Goal: Task Accomplishment & Management: Manage account settings

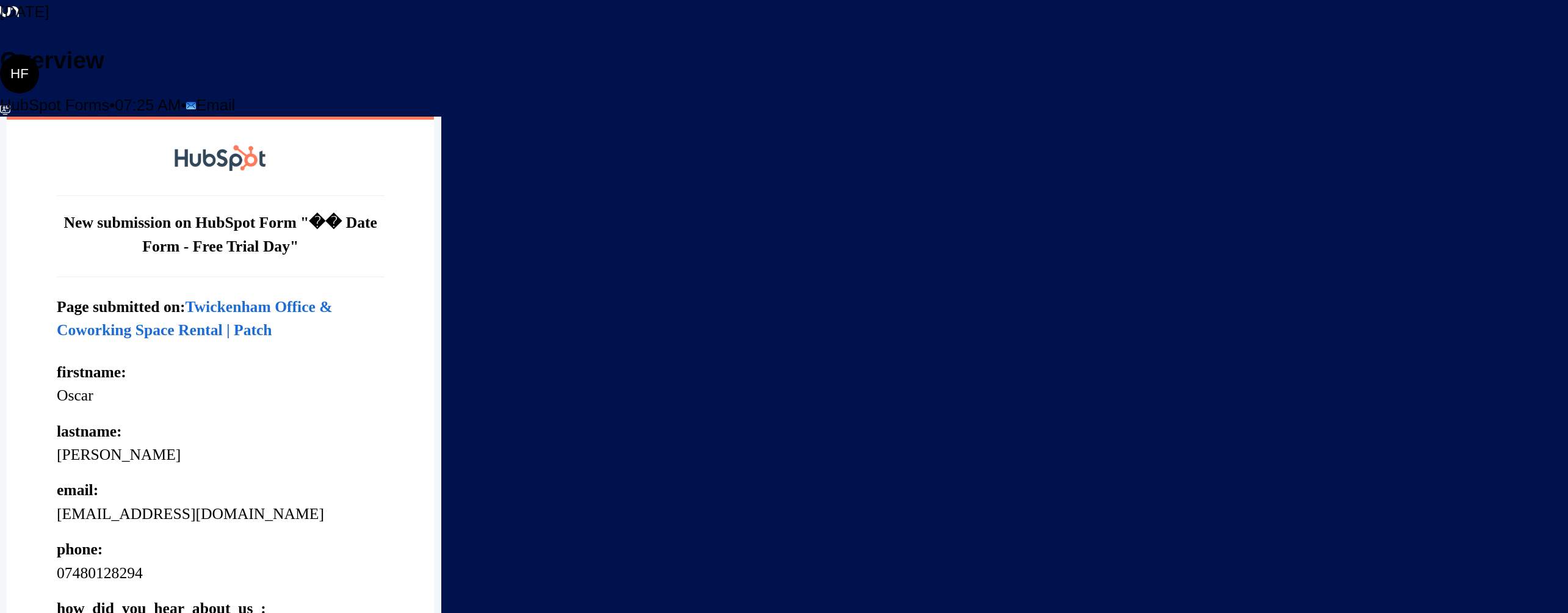
scroll to position [936, 0]
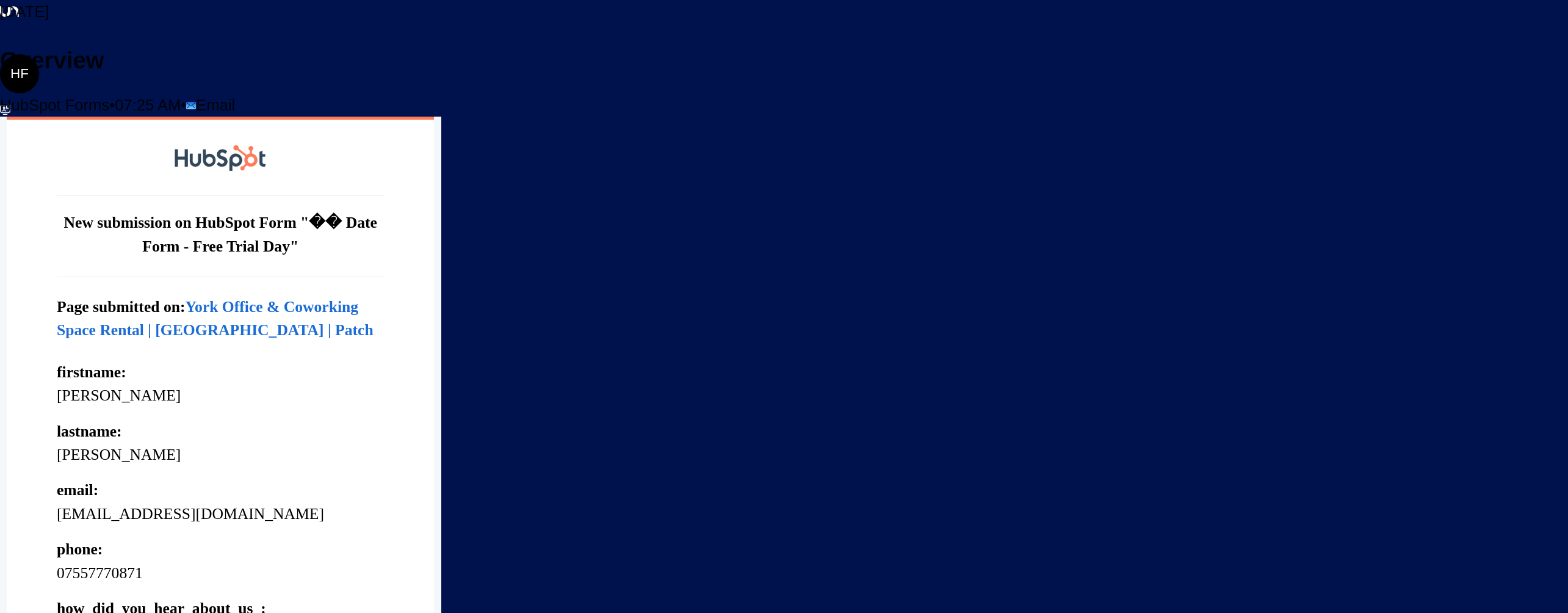
scroll to position [1084, 0]
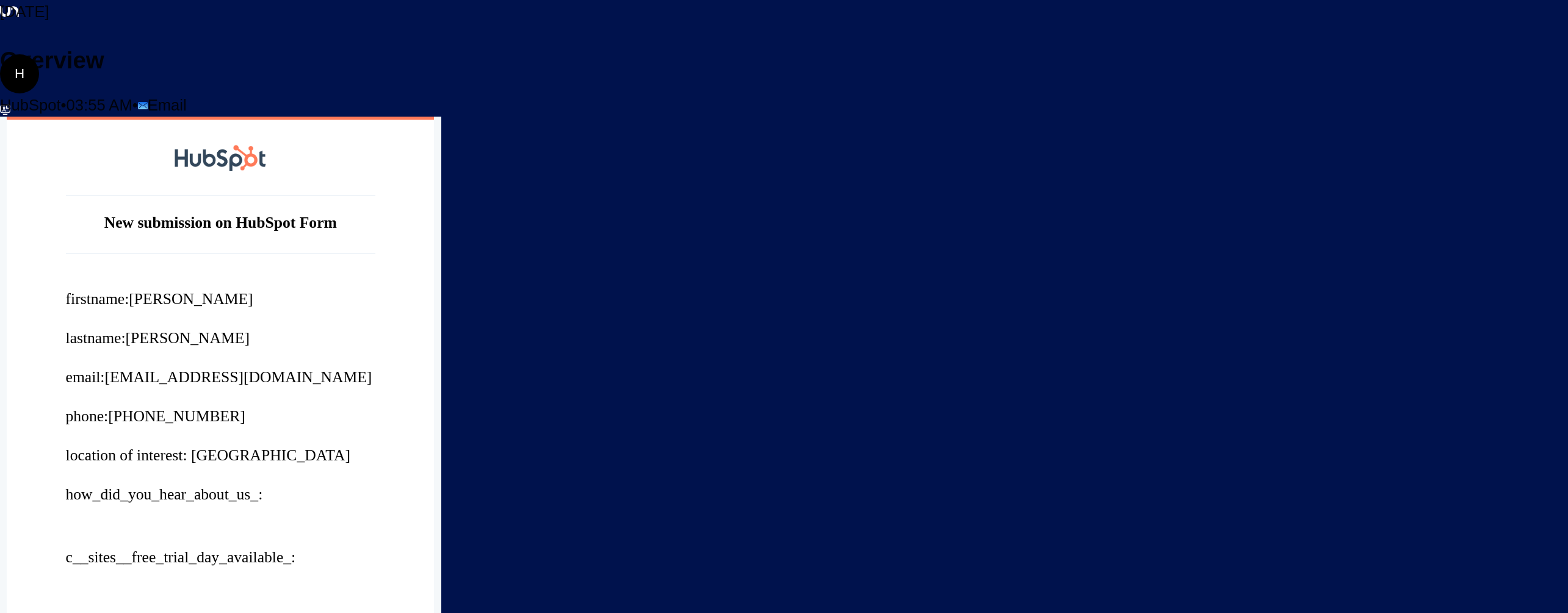
scroll to position [1046, 0]
